Goal: Browse casually

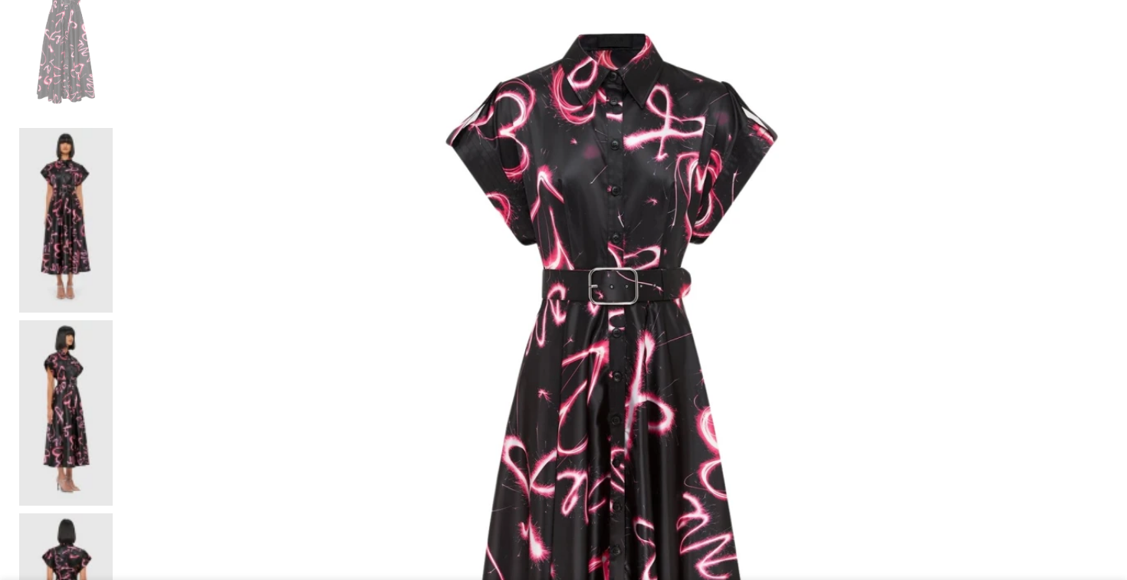
scroll to position [349, 0]
click at [113, 129] on img at bounding box center [66, 221] width 94 height 185
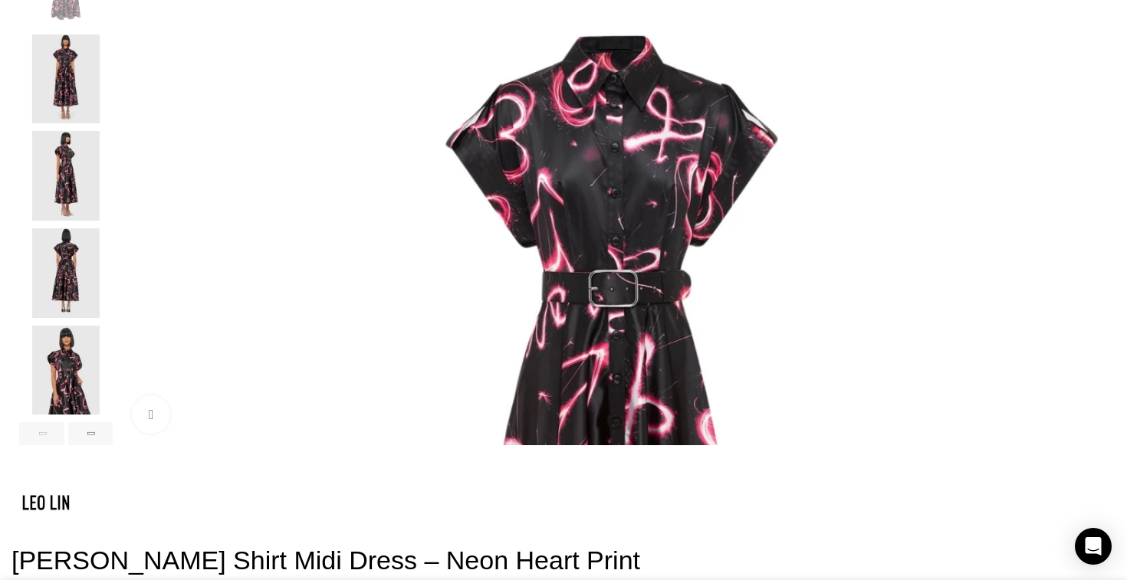
click at [113, 199] on img "3 / 6" at bounding box center [66, 176] width 94 height 90
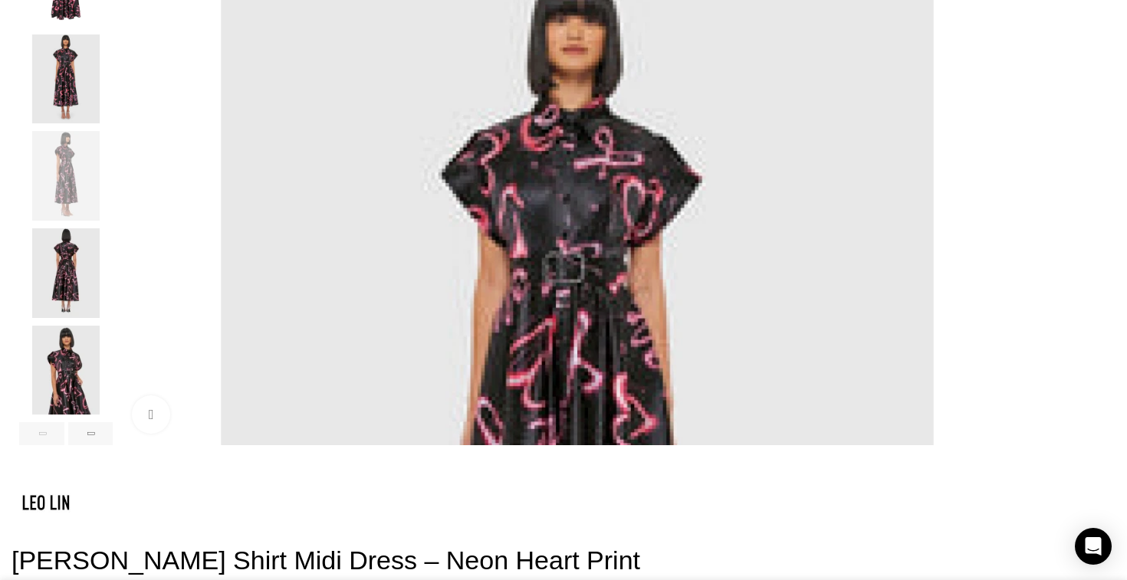
click at [113, 117] on img "2 / 6" at bounding box center [66, 79] width 94 height 90
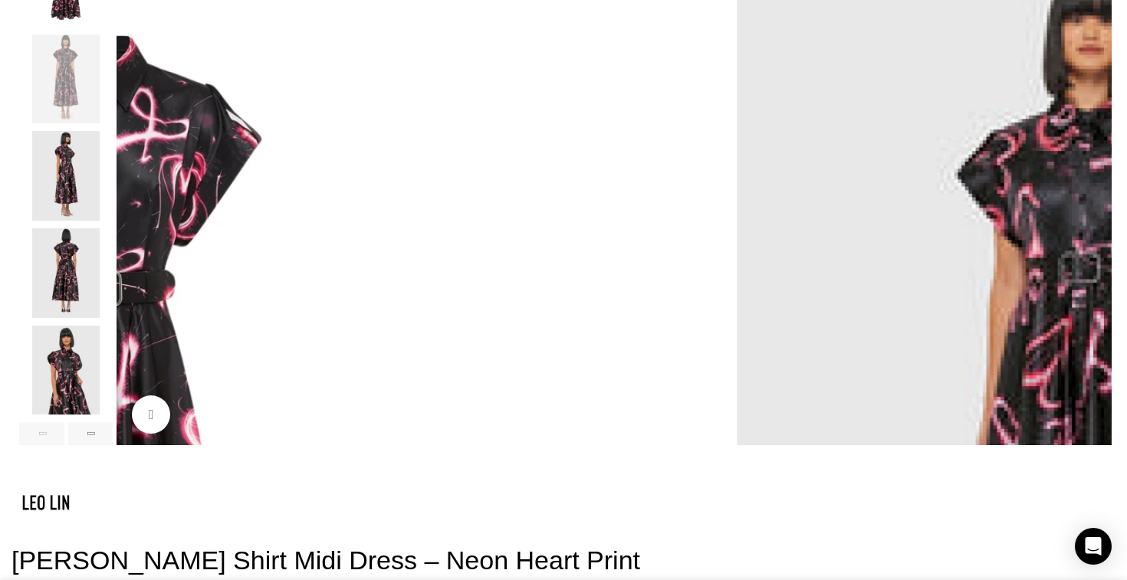
scroll to position [0, 161]
click at [113, 287] on img "4 / 6" at bounding box center [66, 273] width 94 height 90
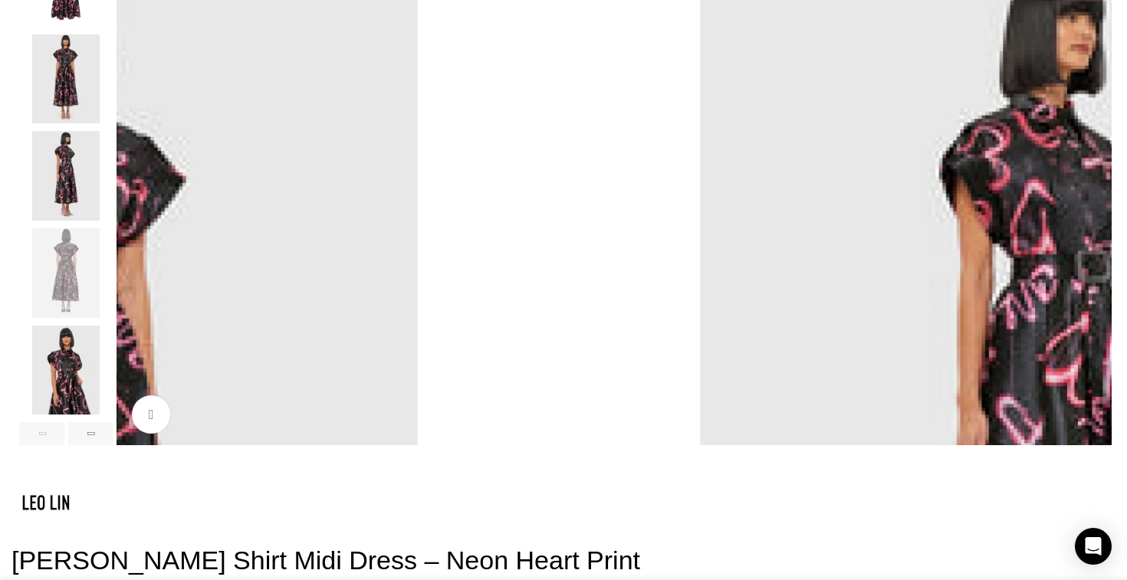
click at [113, 379] on img "5 / 6" at bounding box center [66, 371] width 94 height 90
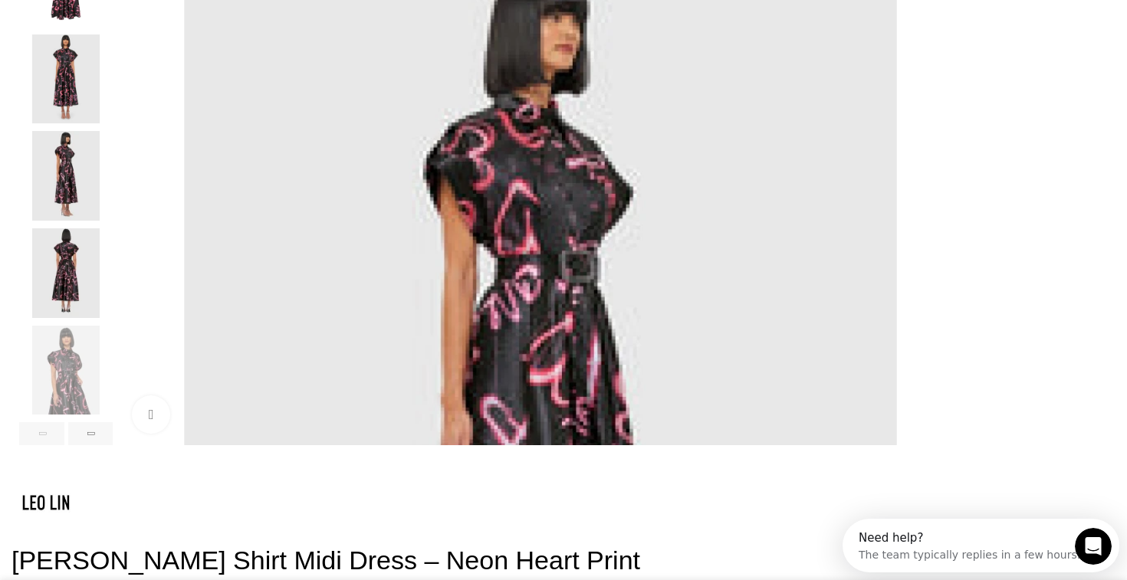
scroll to position [0, 0]
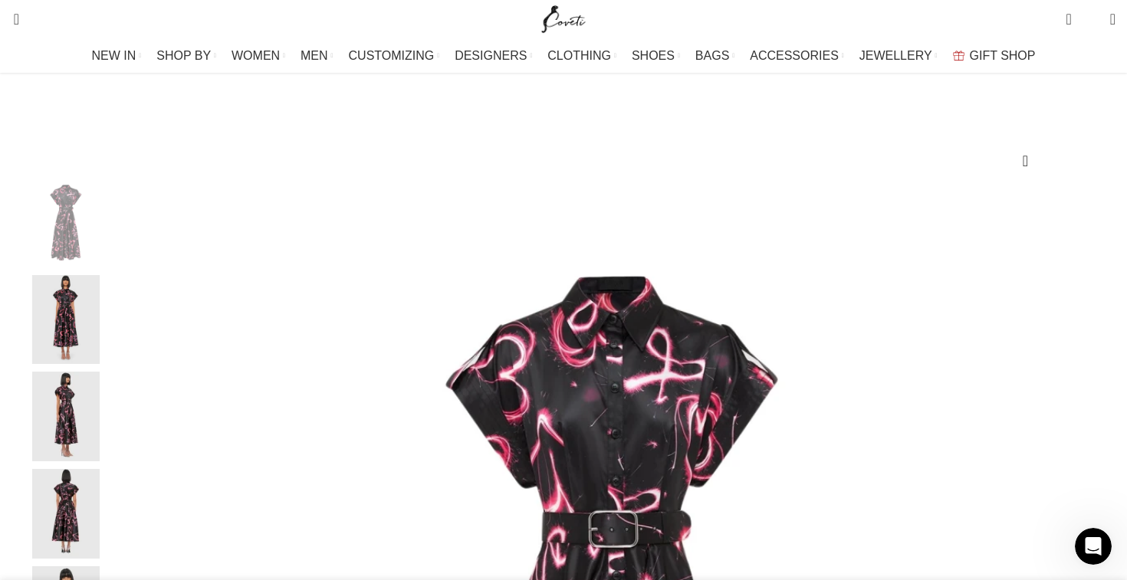
scroll to position [0, 323]
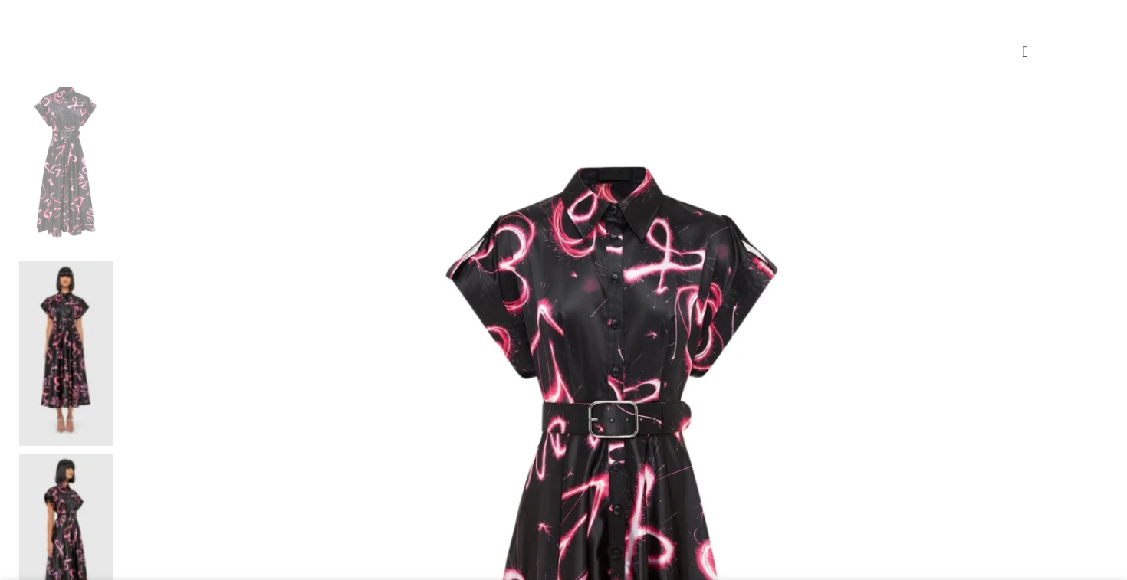
scroll to position [219, 0]
